Goal: Check status: Check status

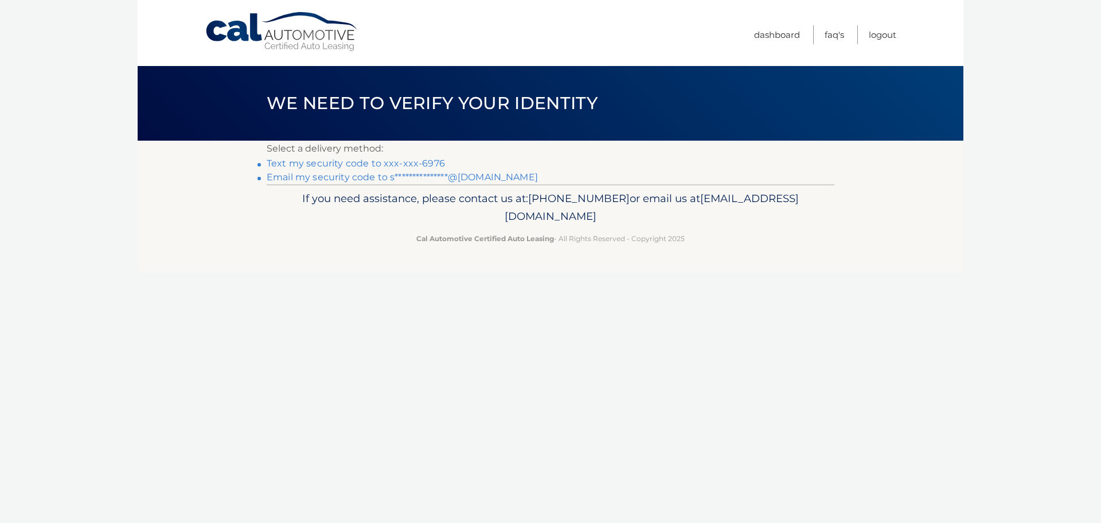
click at [396, 162] on link "Text my security code to xxx-xxx-6976" at bounding box center [356, 163] width 178 height 11
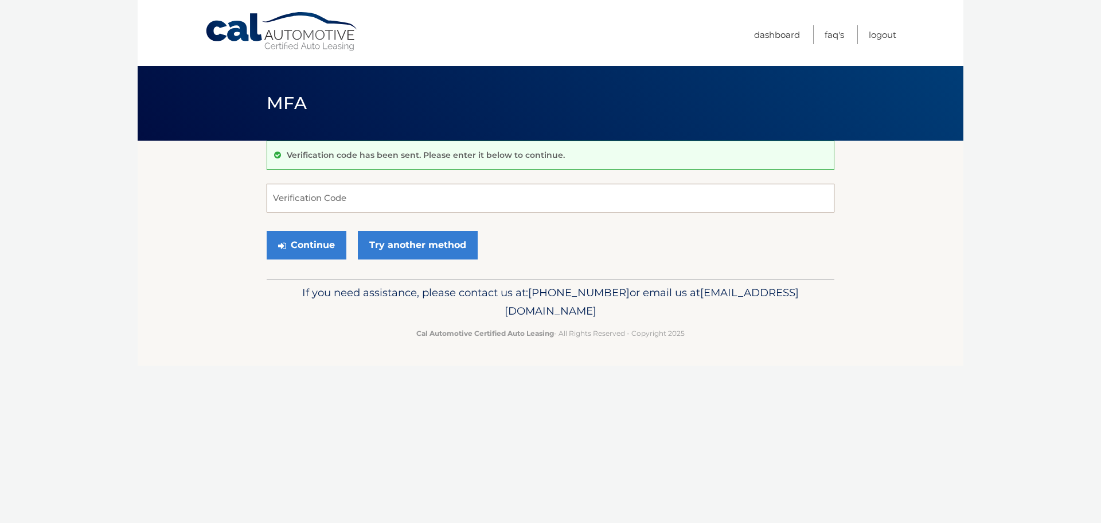
click at [377, 194] on input "Verification Code" at bounding box center [551, 198] width 568 height 29
type input "352917"
click at [310, 245] on button "Continue" at bounding box center [307, 245] width 80 height 29
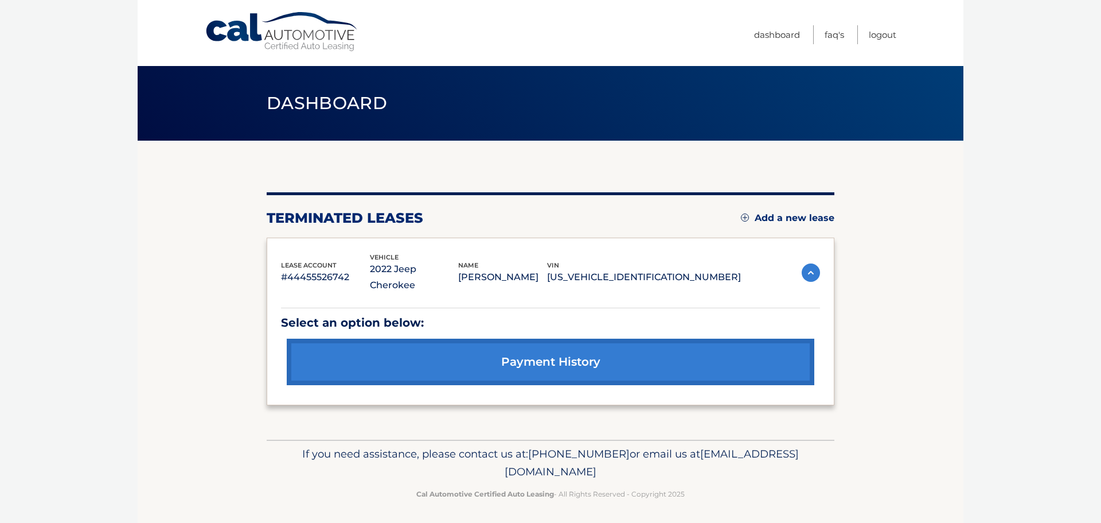
click at [598, 342] on link "payment history" at bounding box center [551, 361] width 528 height 46
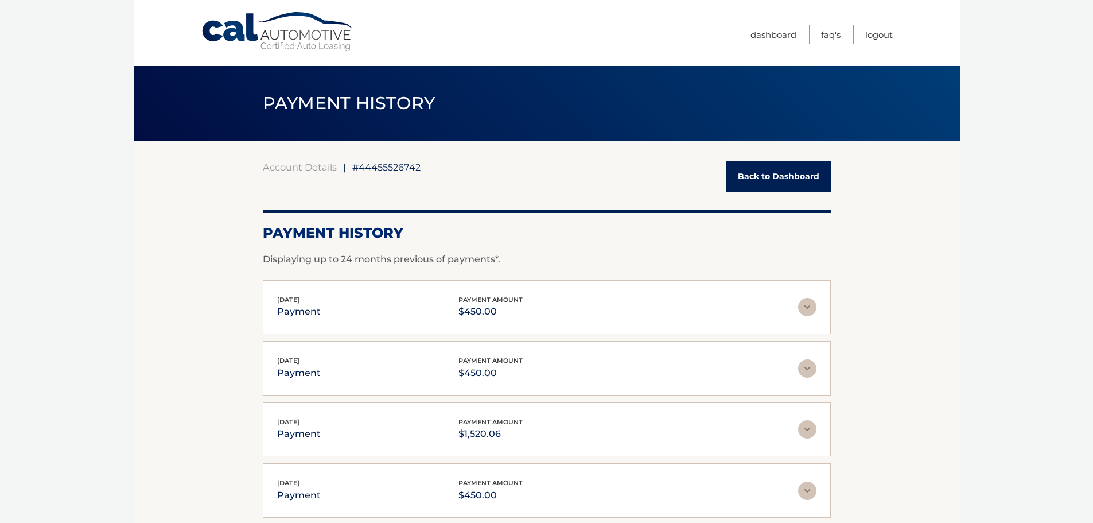
click at [786, 171] on link "Back to Dashboard" at bounding box center [778, 176] width 104 height 30
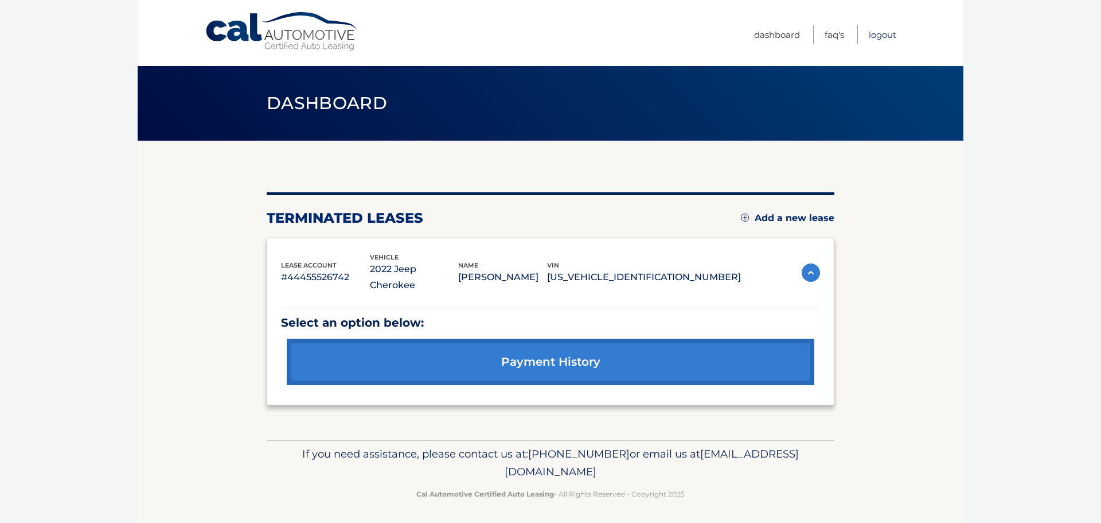
click at [870, 35] on link "Logout" at bounding box center [883, 34] width 28 height 19
